Goal: Task Accomplishment & Management: Manage account settings

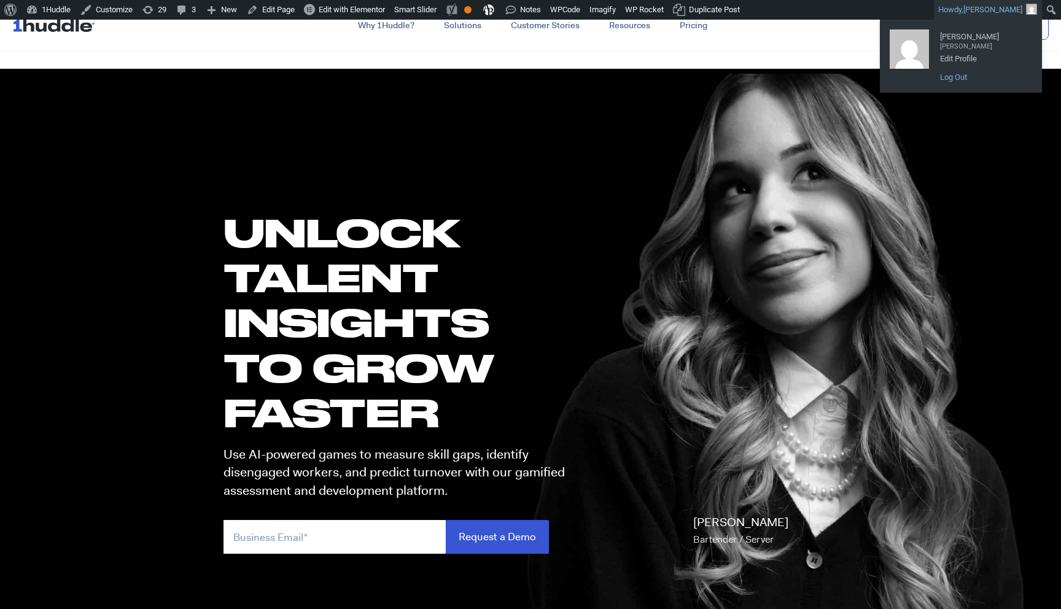
click at [964, 71] on link "Log Out" at bounding box center [983, 77] width 98 height 16
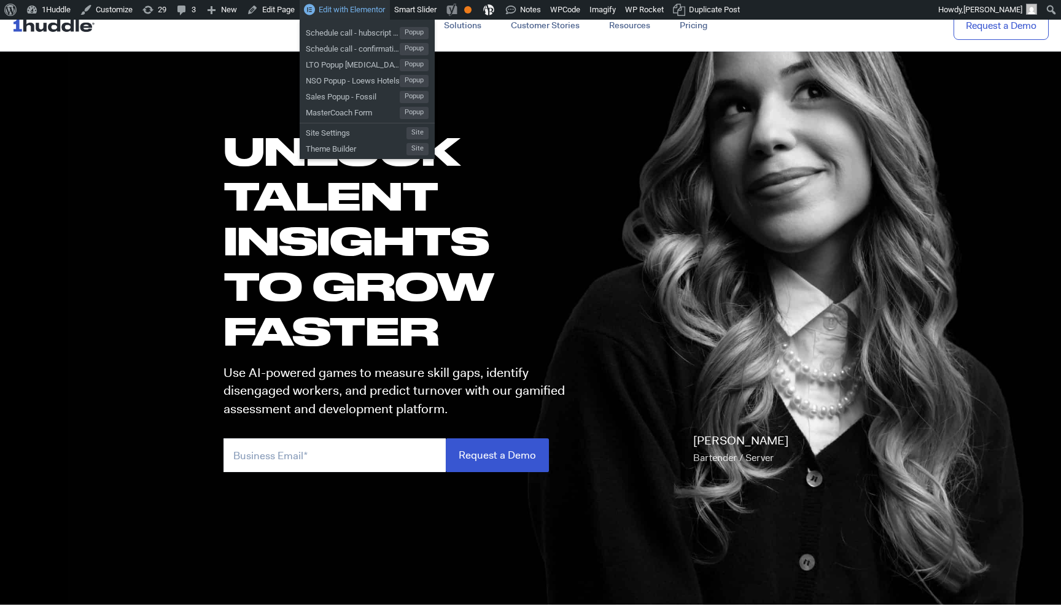
click at [345, 9] on span "Edit with Elementor" at bounding box center [352, 9] width 66 height 9
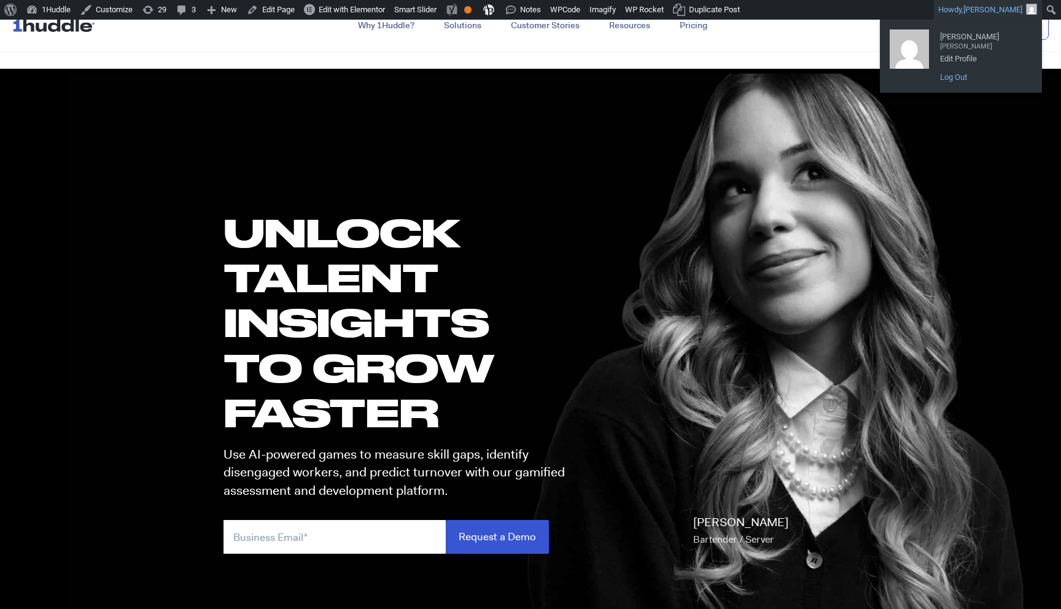
click at [957, 82] on link "Log Out" at bounding box center [983, 77] width 98 height 16
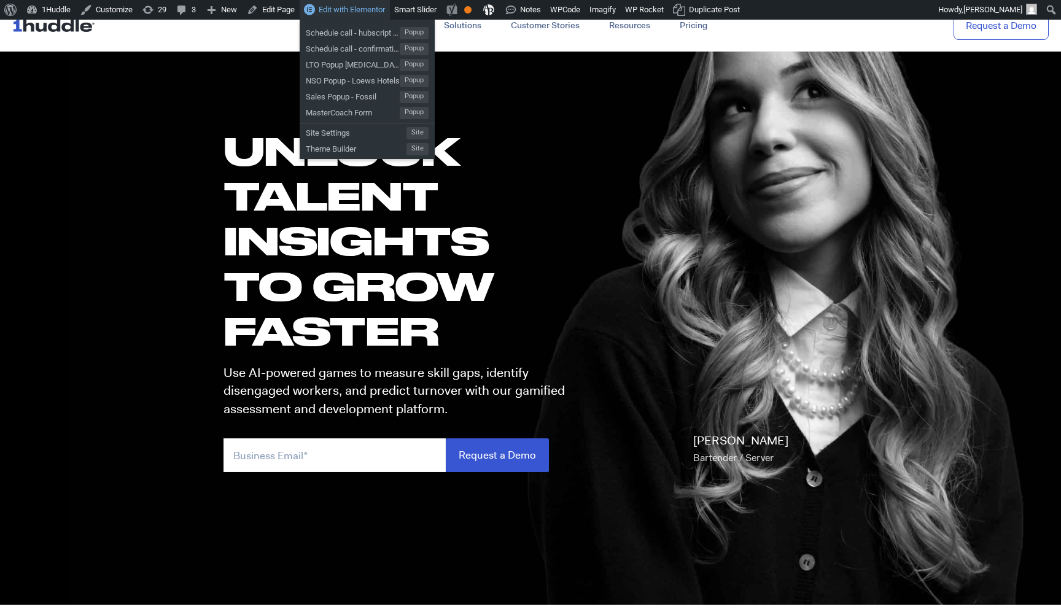
click at [351, 11] on span "Edit with Elementor" at bounding box center [352, 9] width 66 height 9
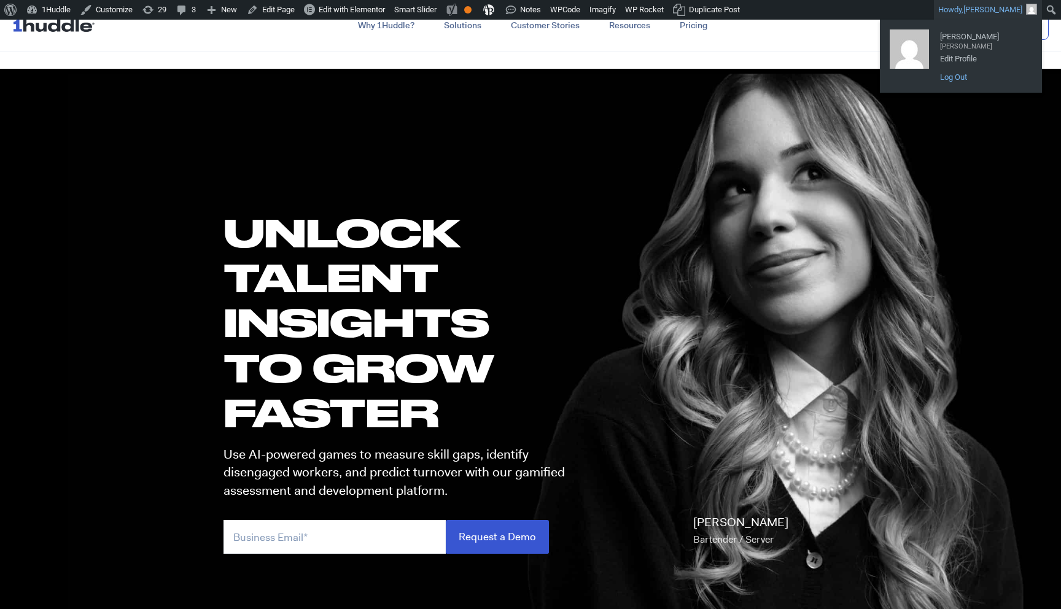
click at [961, 78] on link "Log Out" at bounding box center [983, 77] width 98 height 16
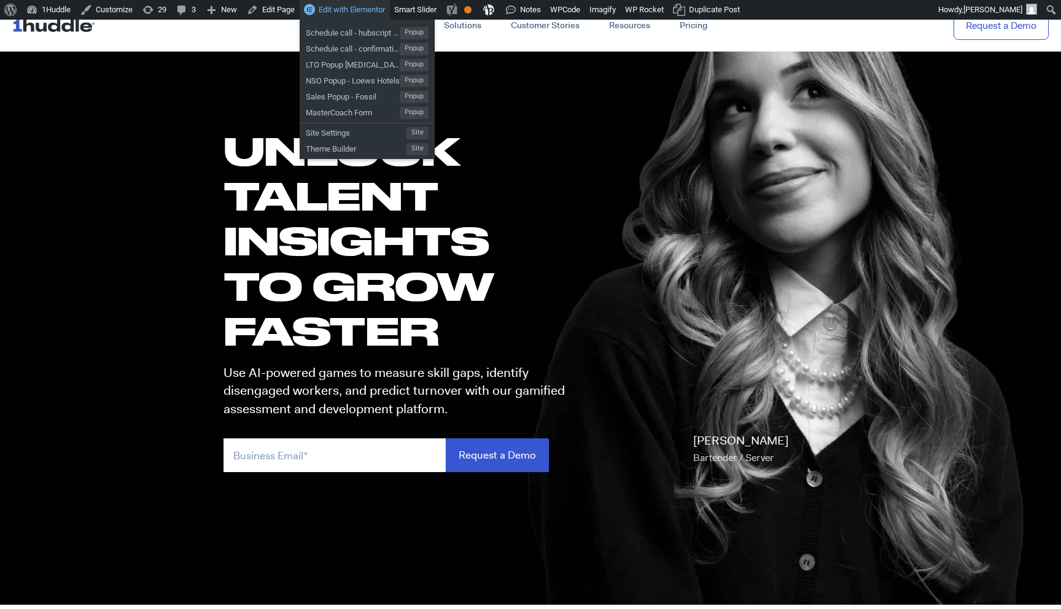
click at [344, 12] on span "Edit with Elementor" at bounding box center [352, 9] width 66 height 9
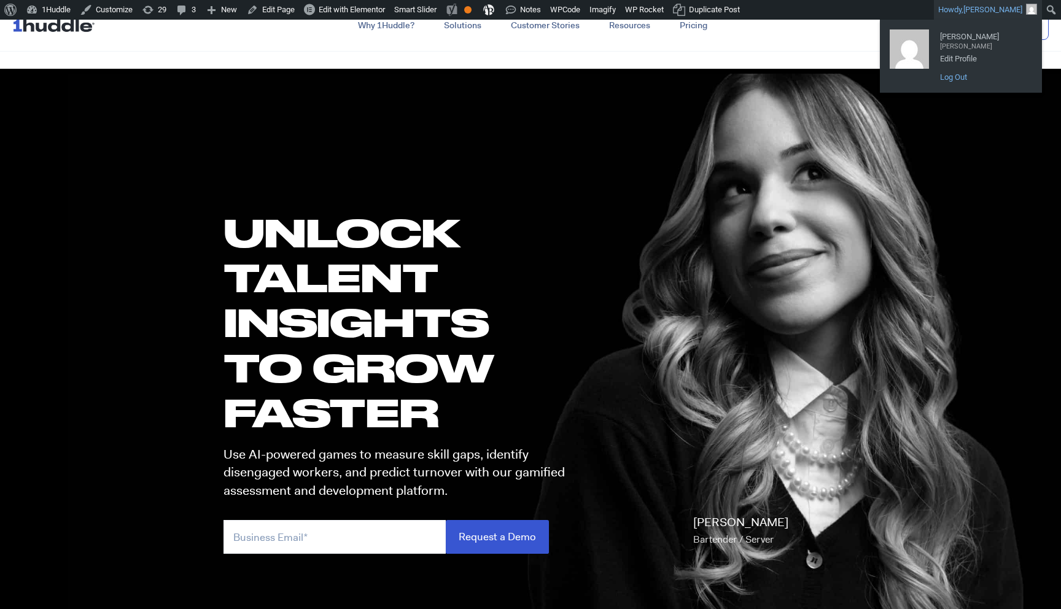
click at [956, 82] on link "Log Out" at bounding box center [983, 77] width 98 height 16
